Goal: Obtain resource: Download file/media

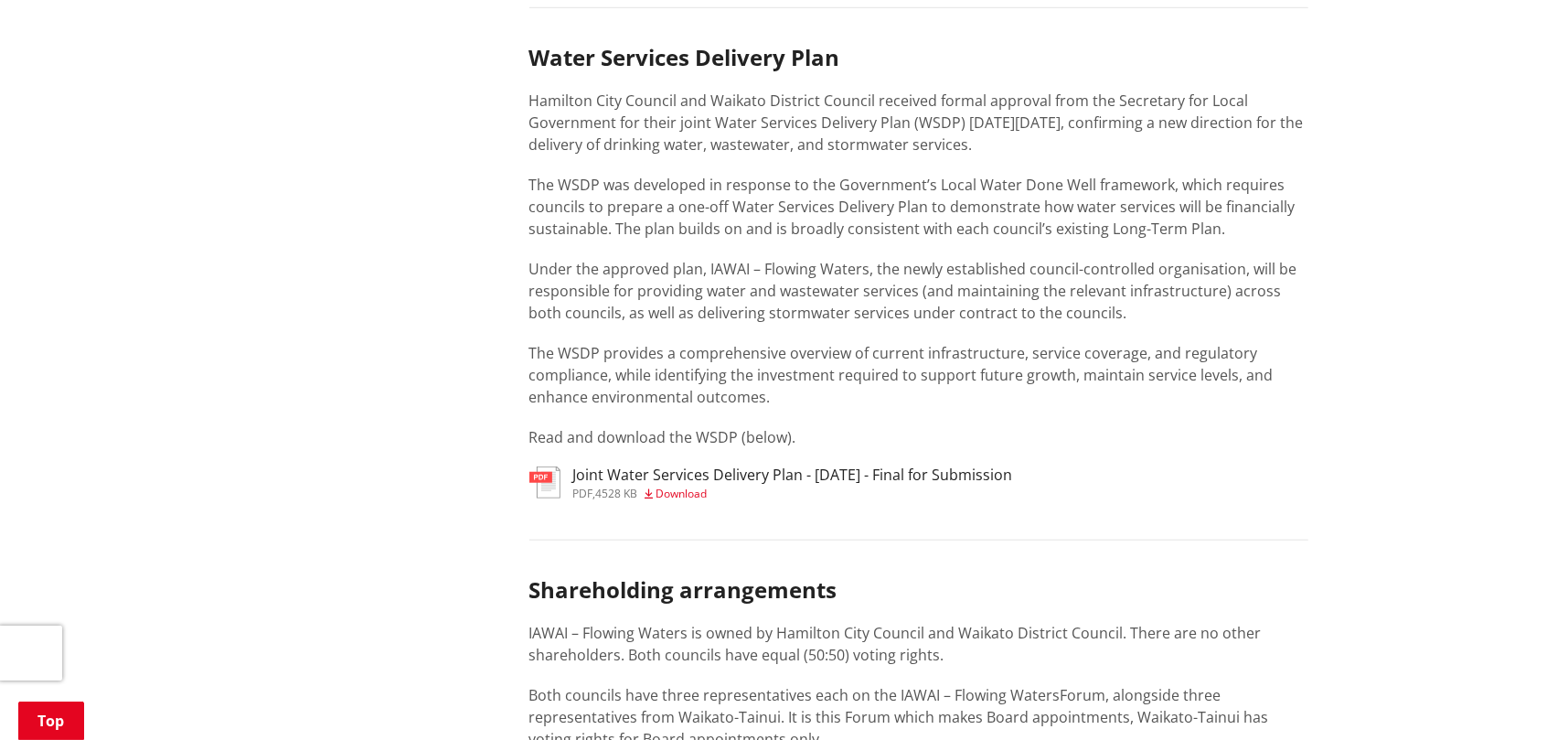
scroll to position [915, 0]
click at [720, 473] on h3 "Joint Water Services Delivery Plan - [DATE] - Final for Submission" at bounding box center [792, 475] width 440 height 18
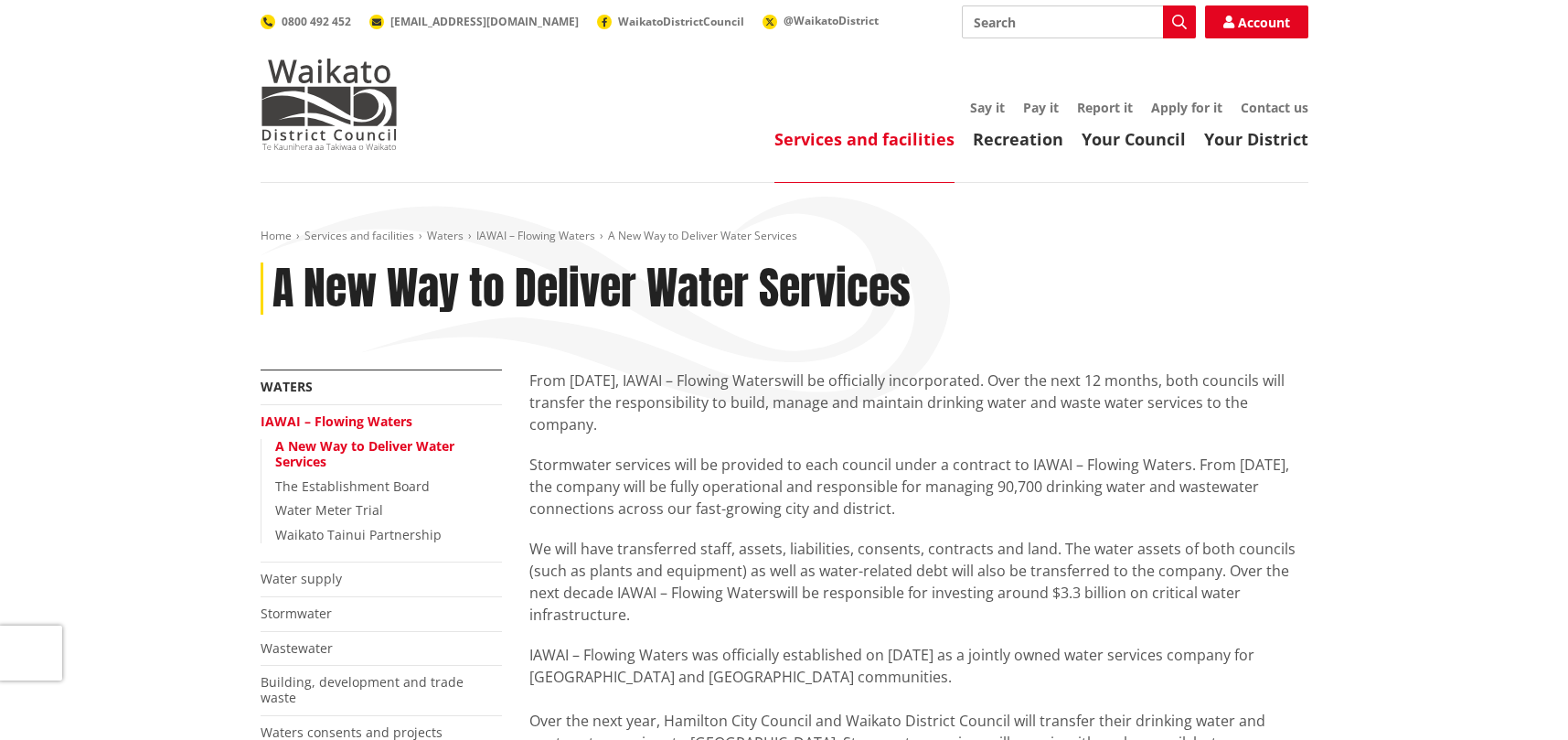
scroll to position [915, 0]
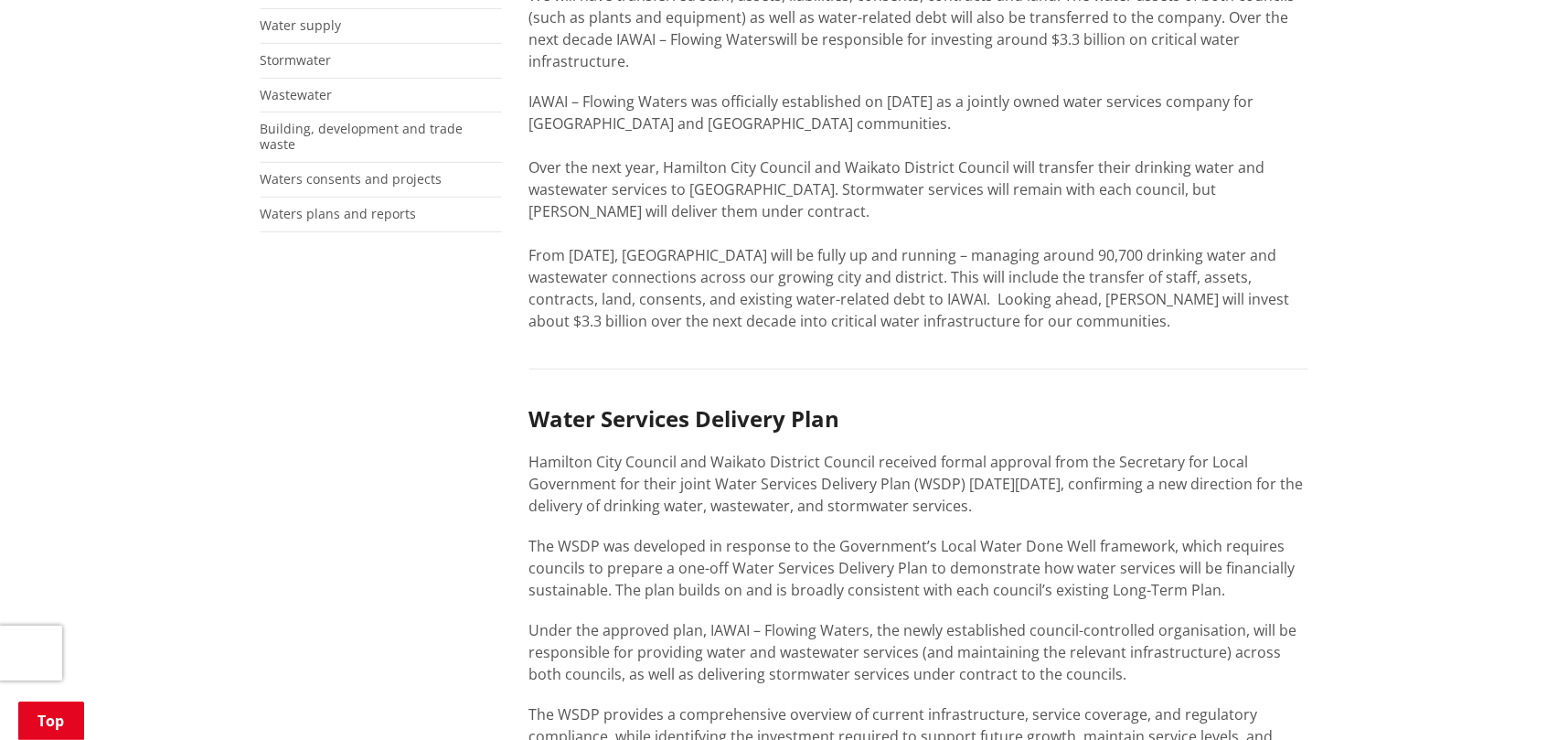
scroll to position [823, 0]
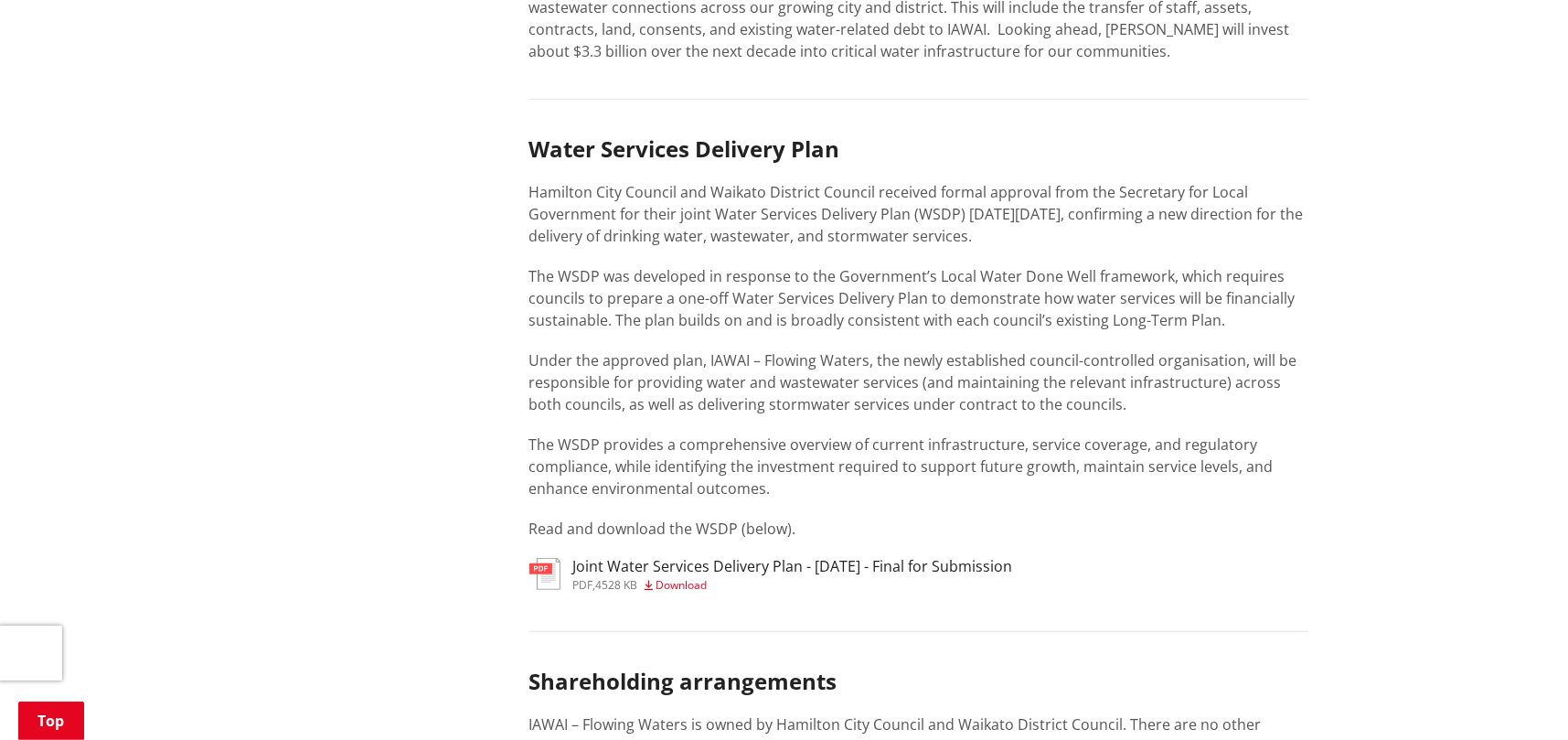
click at [636, 571] on h3 "Joint Water Services Delivery Plan - [DATE] - Final for Submission" at bounding box center [792, 566] width 440 height 18
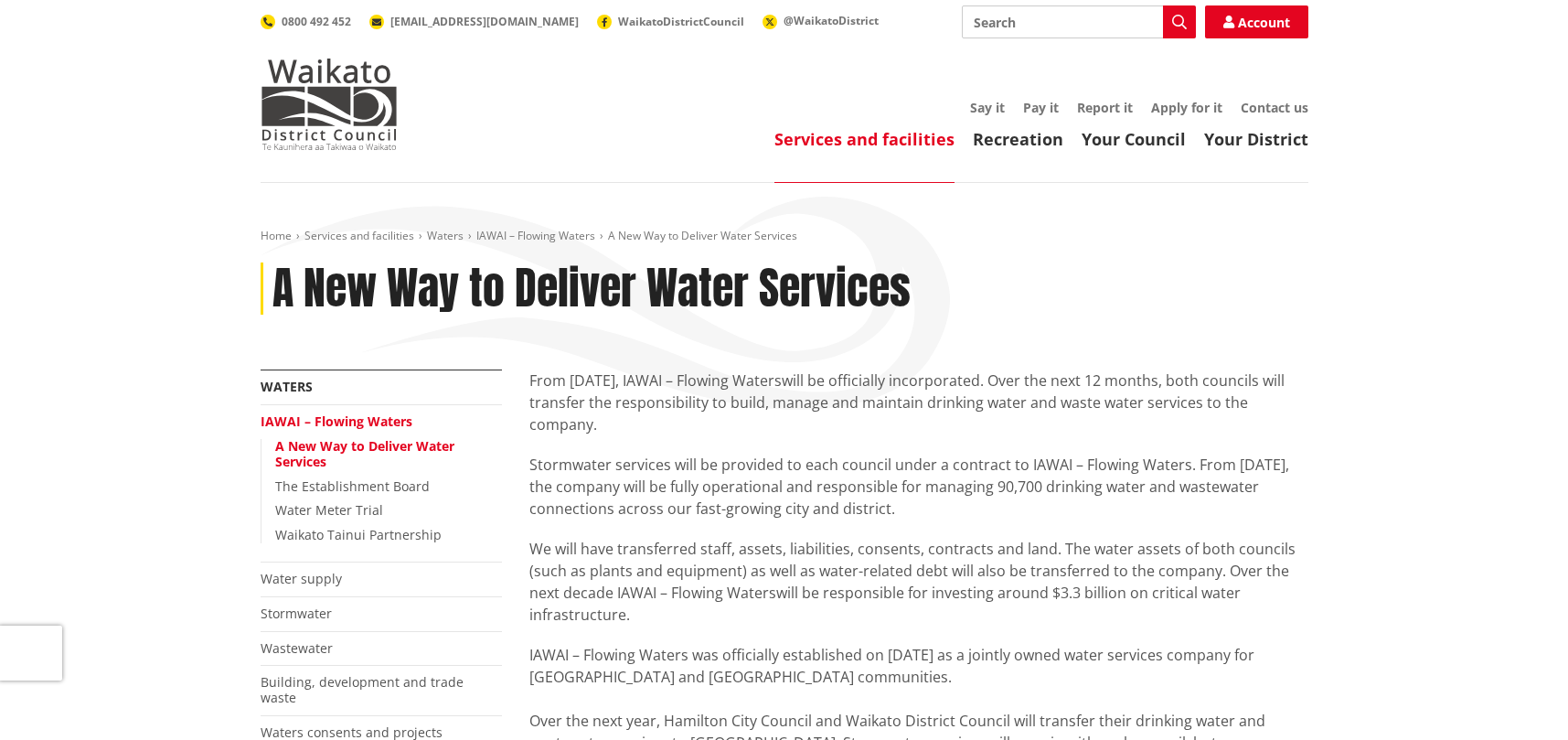
scroll to position [668, 0]
